Goal: Task Accomplishment & Management: Manage account settings

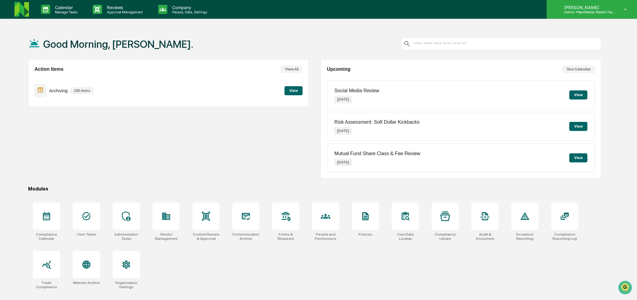
click at [590, 14] on p "Admin • NerdWallet Wealth Partners" at bounding box center [588, 12] width 56 height 4
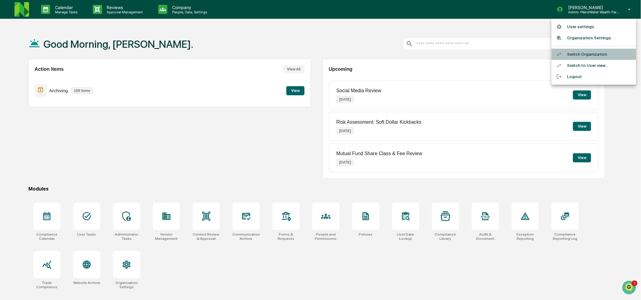
click at [584, 53] on li "Switch Organization" at bounding box center [594, 54] width 85 height 11
